Goal: Complete application form

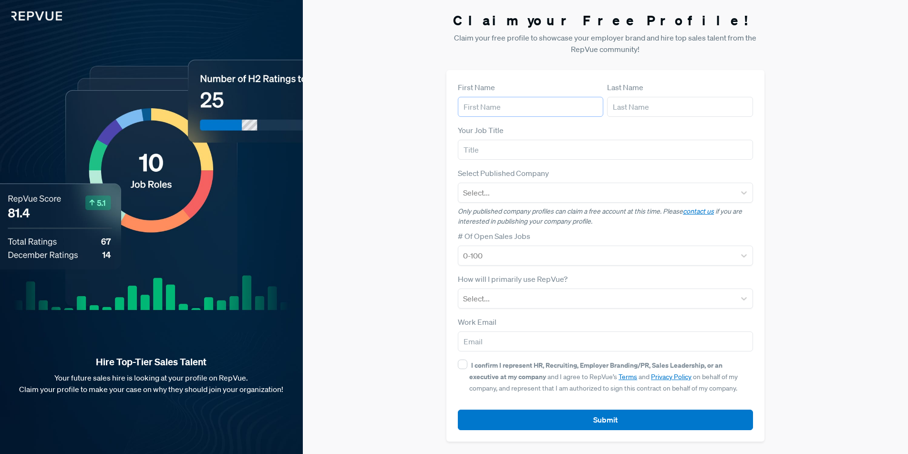
click at [513, 104] on input "text" at bounding box center [530, 107] width 145 height 20
type input "[PERSON_NAME]"
click at [655, 106] on input "text" at bounding box center [679, 107] width 145 height 20
type input "de Bruijn"
click at [566, 157] on input "text" at bounding box center [605, 150] width 295 height 20
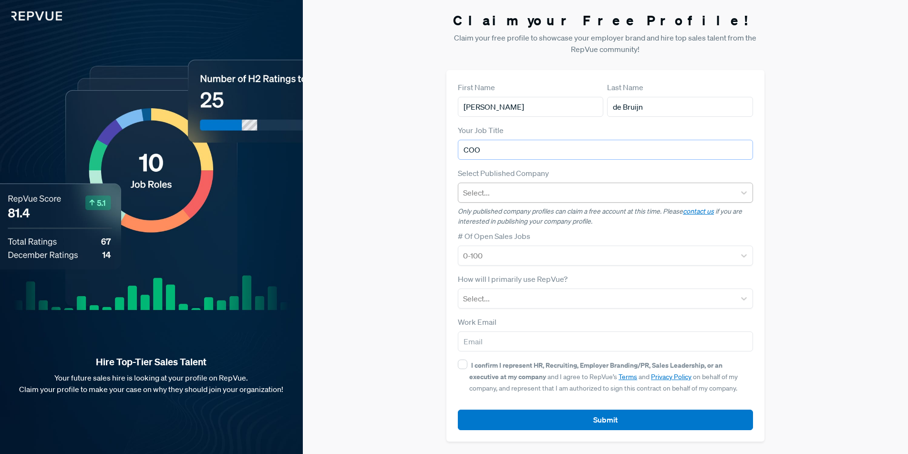
type input "COO"
click at [537, 192] on div at bounding box center [596, 192] width 267 height 13
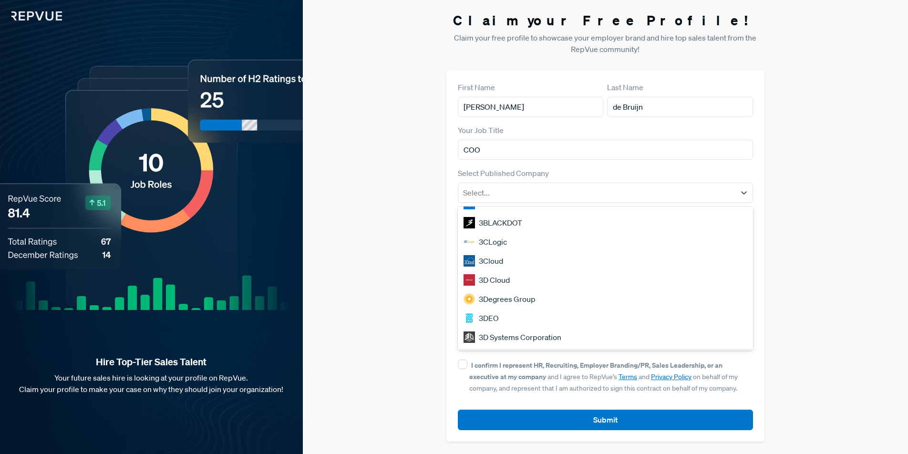
scroll to position [815, 0]
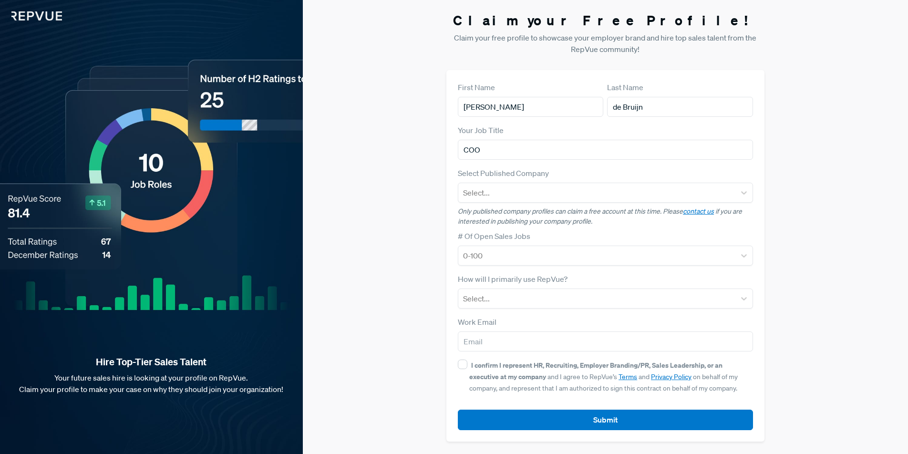
click at [800, 292] on div "Claim your Free Profile! Claim your free profile to showcase your employer bran…" at bounding box center [605, 227] width 605 height 454
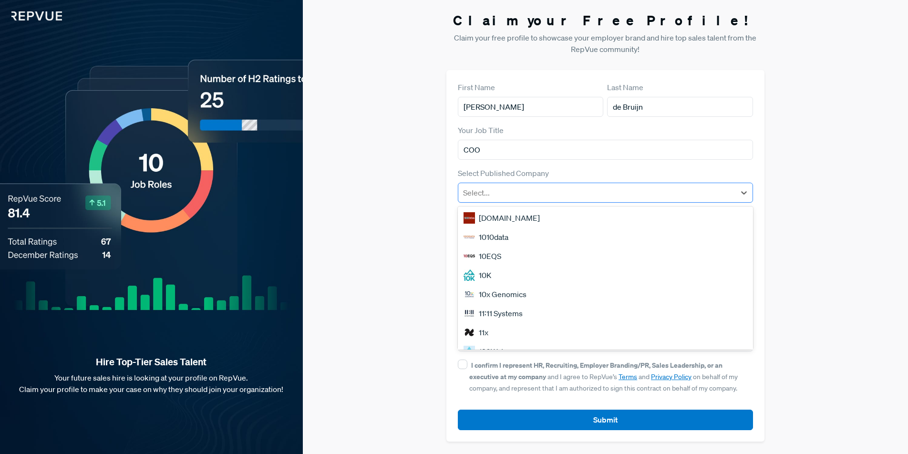
click at [513, 196] on div at bounding box center [596, 192] width 267 height 13
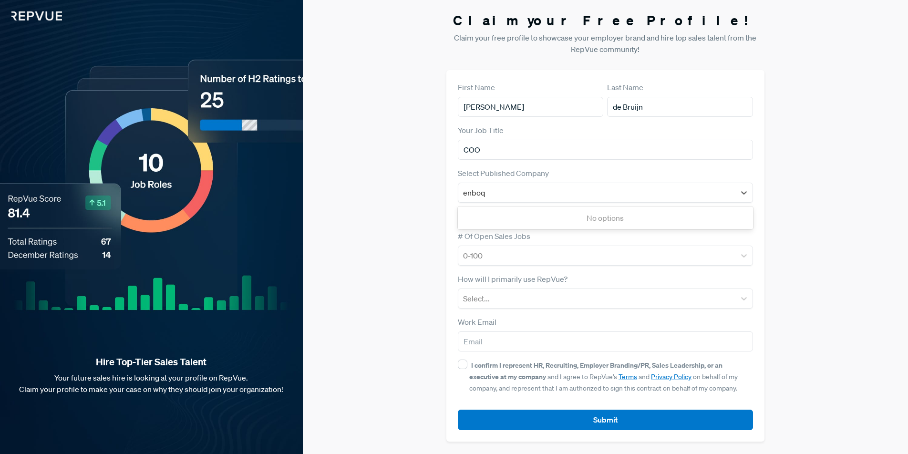
type input "enboq"
click at [807, 215] on div "Claim your Free Profile! Claim your free profile to showcase your employer bran…" at bounding box center [605, 227] width 605 height 454
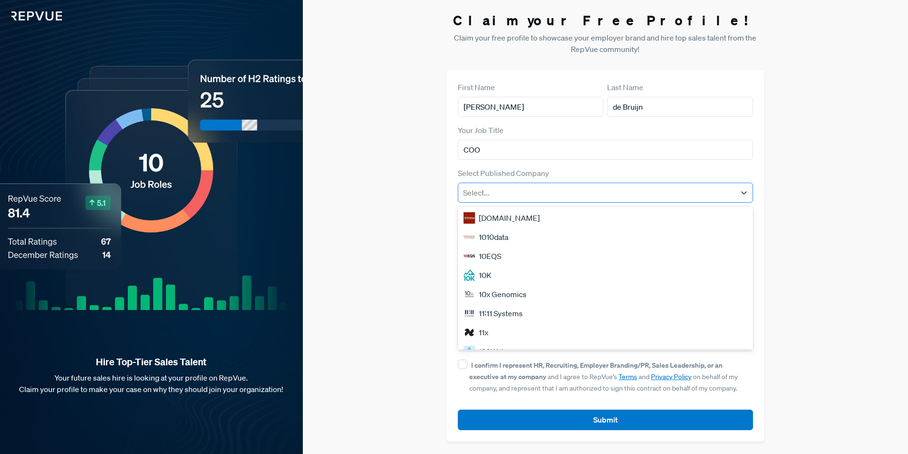
click at [507, 192] on div at bounding box center [596, 192] width 267 height 13
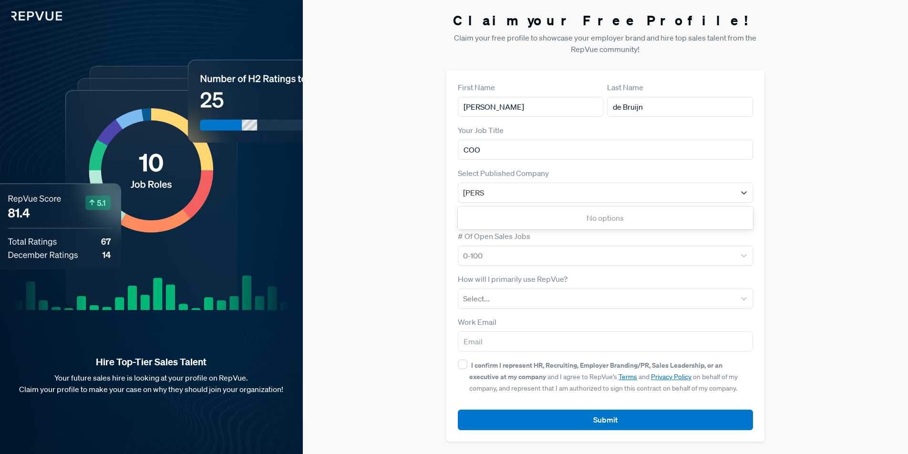
type input "[PERSON_NAME]"
click at [844, 233] on div "Claim your Free Profile! Claim your free profile to showcase your employer bran…" at bounding box center [605, 227] width 605 height 454
